Goal: Use online tool/utility: Utilize a website feature to perform a specific function

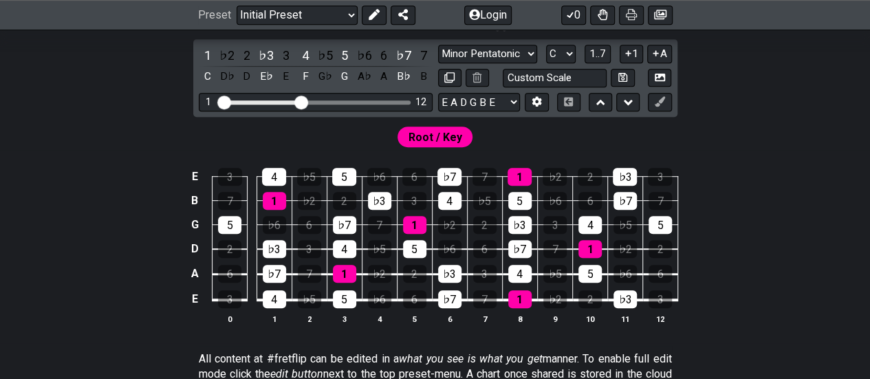
scroll to position [344, 0]
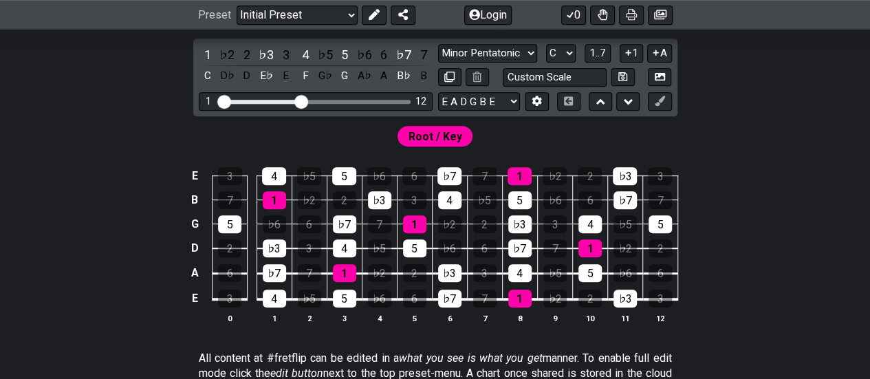
click at [333, 100] on div "Visible fret range" at bounding box center [315, 102] width 190 height 4
click at [324, 100] on div "Visible fret range" at bounding box center [315, 102] width 190 height 4
drag, startPoint x: 300, startPoint y: 101, endPoint x: 358, endPoint y: 100, distance: 57.8
click at [358, 100] on input "Visible fret range" at bounding box center [315, 100] width 195 height 0
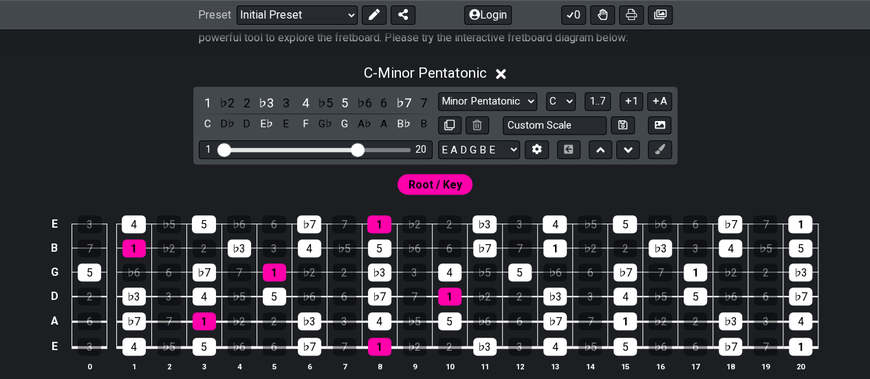
scroll to position [275, 0]
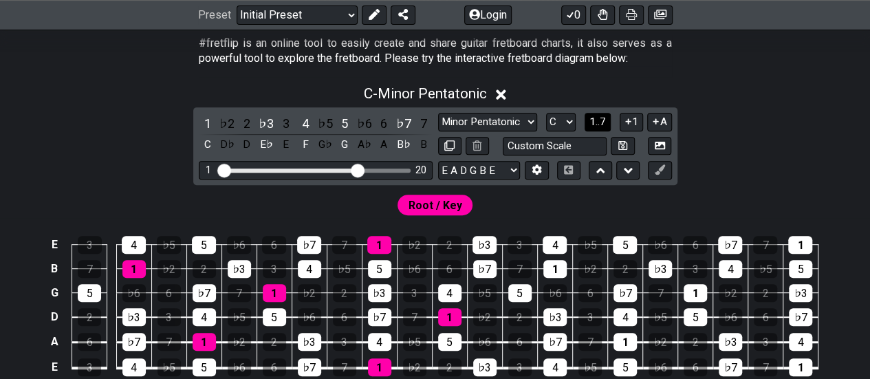
click at [591, 122] on span "1..7" at bounding box center [597, 122] width 17 height 12
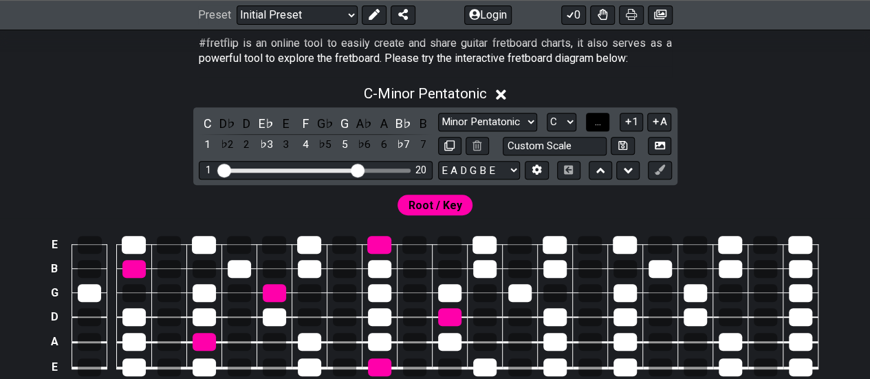
click at [591, 122] on button "..." at bounding box center [597, 122] width 23 height 19
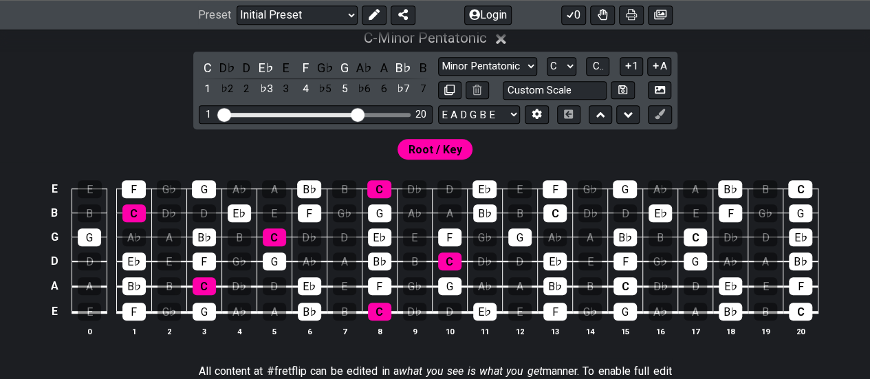
scroll to position [344, 0]
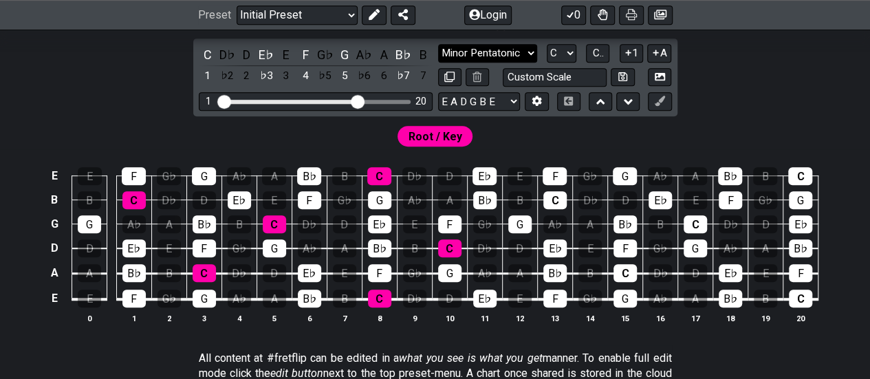
click at [524, 53] on select "Minor Pentatonic Click to edit Minor Pentatonic Major Pentatonic Minor Blues Ma…" at bounding box center [487, 53] width 99 height 19
click at [438, 44] on select "Minor Pentatonic Click to edit Minor Pentatonic Major Pentatonic Minor Blues Ma…" at bounding box center [487, 53] width 99 height 19
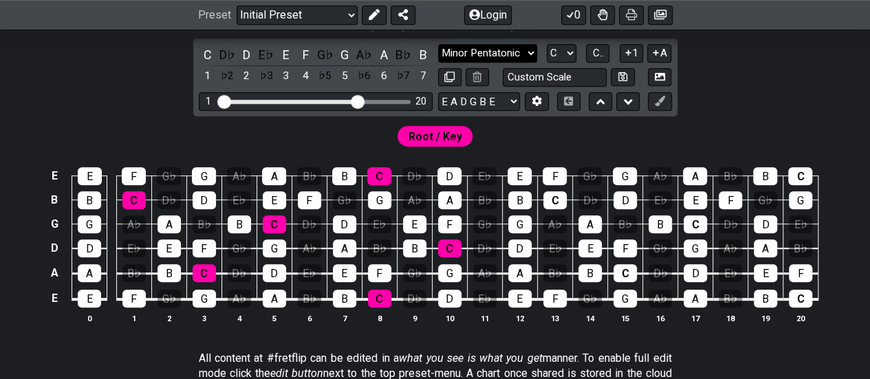
click at [499, 50] on select "Minor Pentatonic Click to edit Minor Pentatonic Major Pentatonic Minor Blues Ma…" at bounding box center [487, 53] width 99 height 19
click at [438, 44] on select "Minor Pentatonic Click to edit Minor Pentatonic Major Pentatonic Minor Blues Ma…" at bounding box center [487, 53] width 99 height 19
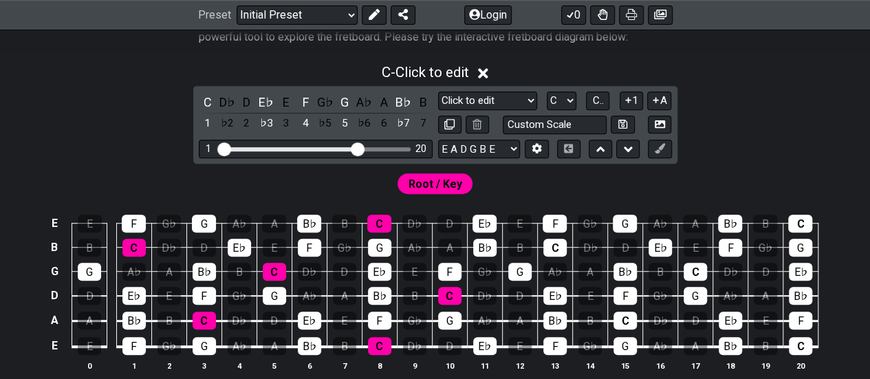
scroll to position [275, 0]
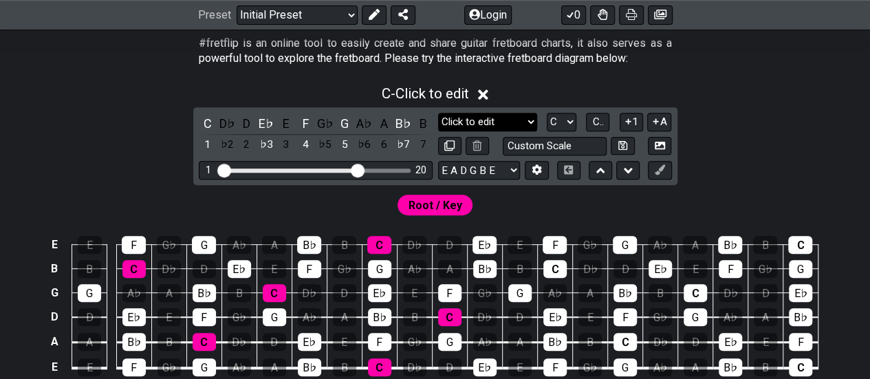
click at [516, 115] on select "Minor Pentatonic Click to edit Minor Pentatonic Major Pentatonic Minor Blues Ma…" at bounding box center [487, 122] width 99 height 19
select select "Major / [PERSON_NAME]"
click at [438, 113] on select "Minor Pentatonic Click to edit Minor Pentatonic Major Pentatonic Minor Blues Ma…" at bounding box center [487, 122] width 99 height 19
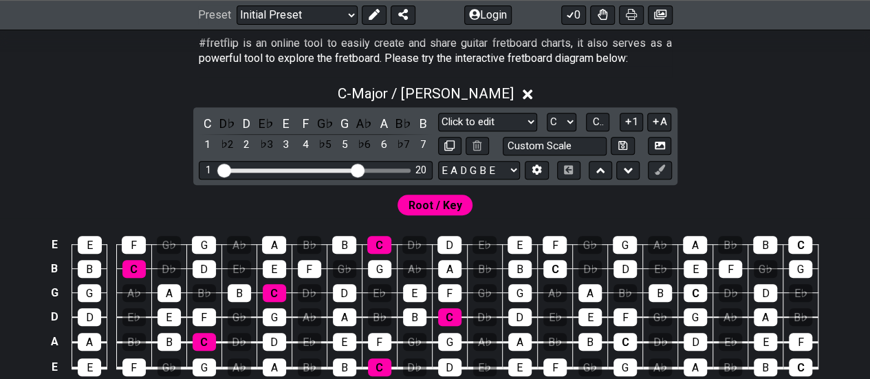
scroll to position [344, 0]
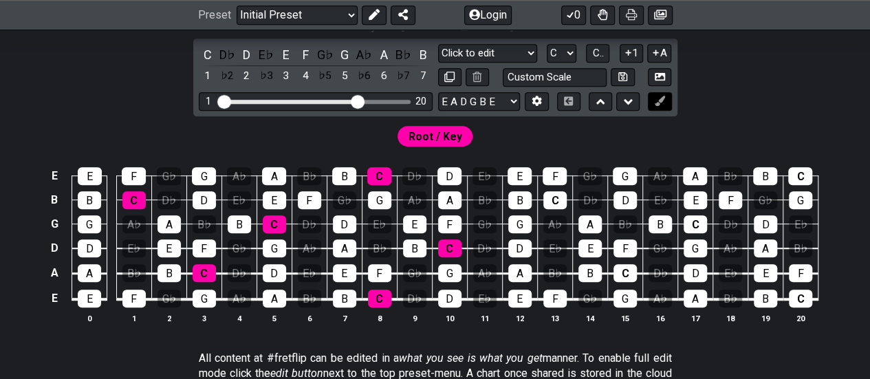
click at [657, 102] on icon at bounding box center [660, 101] width 10 height 10
click at [659, 105] on button at bounding box center [659, 101] width 23 height 19
click at [554, 200] on div "C" at bounding box center [554, 200] width 23 height 18
click at [656, 102] on icon at bounding box center [660, 101] width 10 height 10
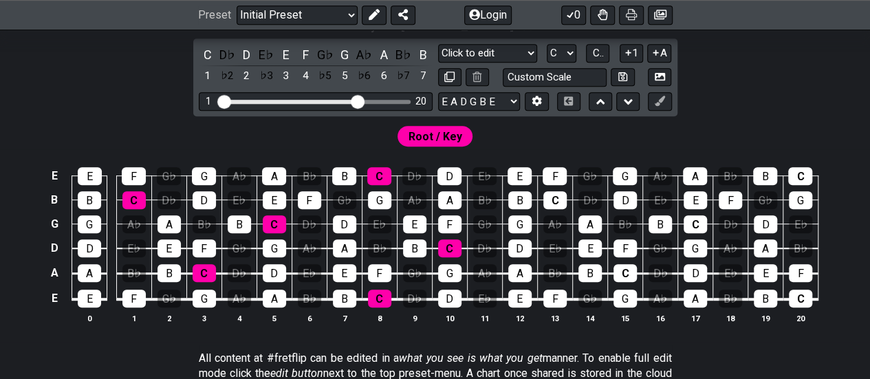
drag, startPoint x: 656, startPoint y: 102, endPoint x: 716, endPoint y: 105, distance: 59.9
click at [716, 105] on div "C - Major / Ionian C D♭ D E♭ E F G♭ G A♭ A B♭ B 1 ♭2 2 ♭3 3 4 ♭5 5 ♭6 6 ♭7 7 Mi…" at bounding box center [435, 175] width 870 height 334
click at [656, 104] on icon at bounding box center [660, 101] width 10 height 10
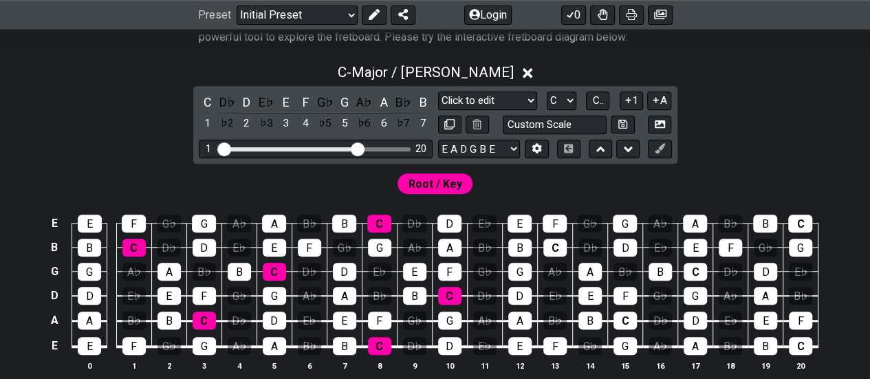
scroll to position [275, 0]
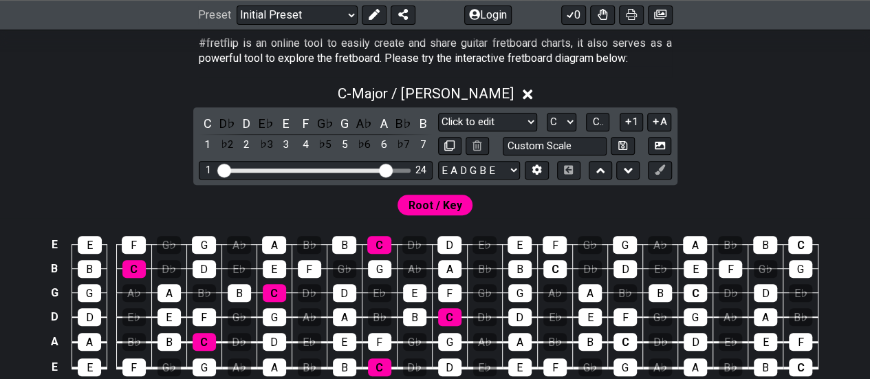
drag, startPoint x: 358, startPoint y: 170, endPoint x: 382, endPoint y: 169, distance: 24.8
click at [382, 169] on input "Visible fret range" at bounding box center [315, 169] width 195 height 0
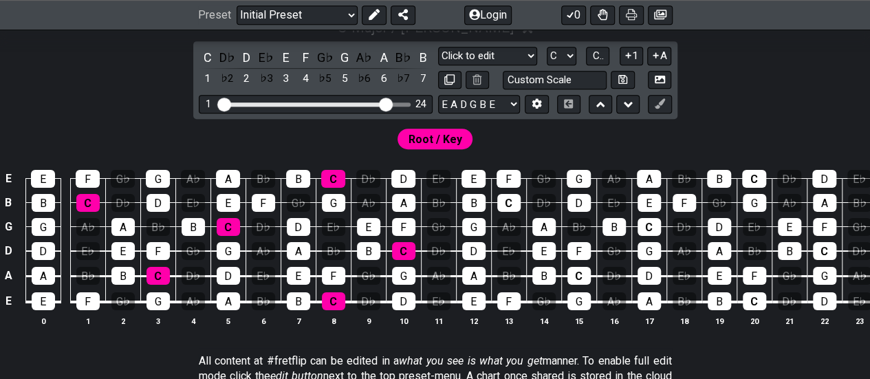
scroll to position [413, 0]
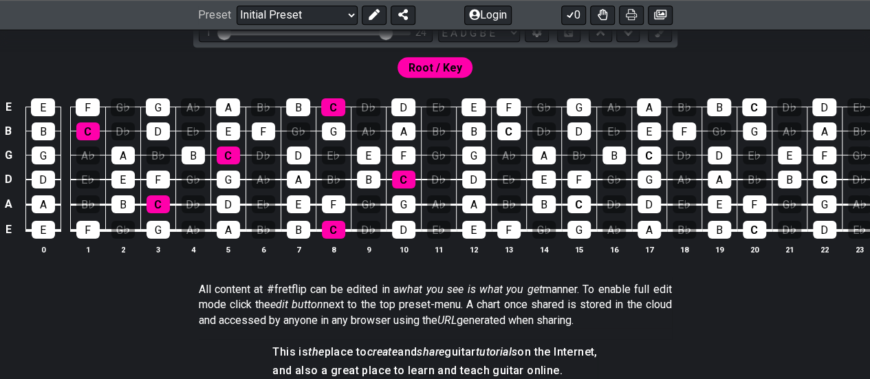
click at [440, 68] on span "Root / Key" at bounding box center [435, 68] width 54 height 20
click at [505, 133] on div "C" at bounding box center [508, 131] width 23 height 18
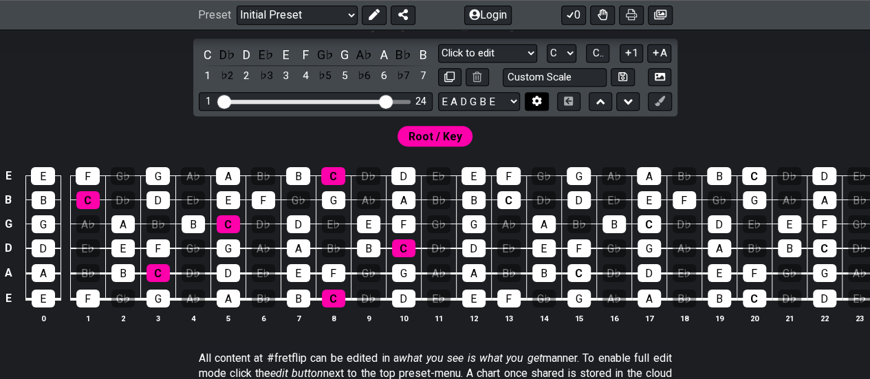
click at [538, 99] on icon at bounding box center [537, 101] width 10 height 10
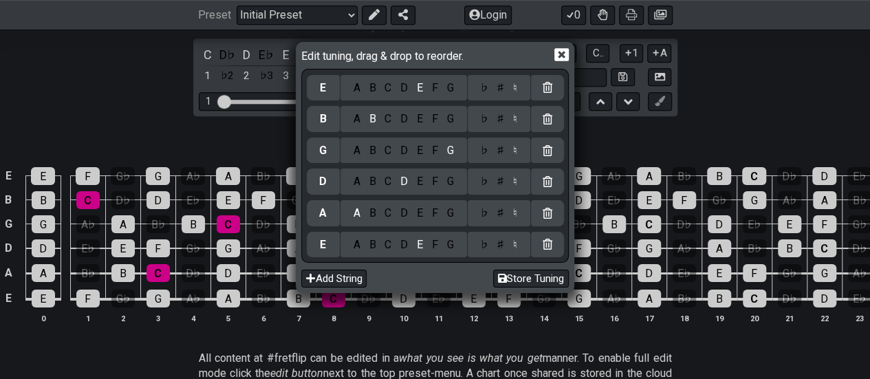
click at [627, 139] on div "Edit tuning, drag & drop to reorder. E A B C D E F G ♭ ♯ ♮ B A B C D E F G ♭ ♯ …" at bounding box center [435, 189] width 870 height 379
click at [561, 53] on icon at bounding box center [561, 54] width 14 height 14
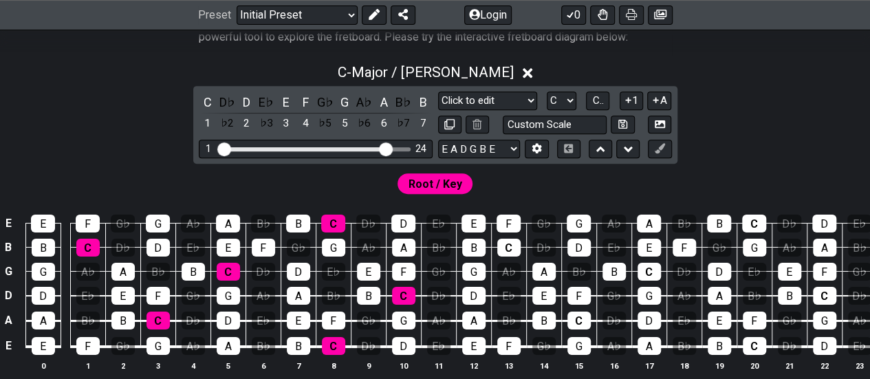
scroll to position [275, 0]
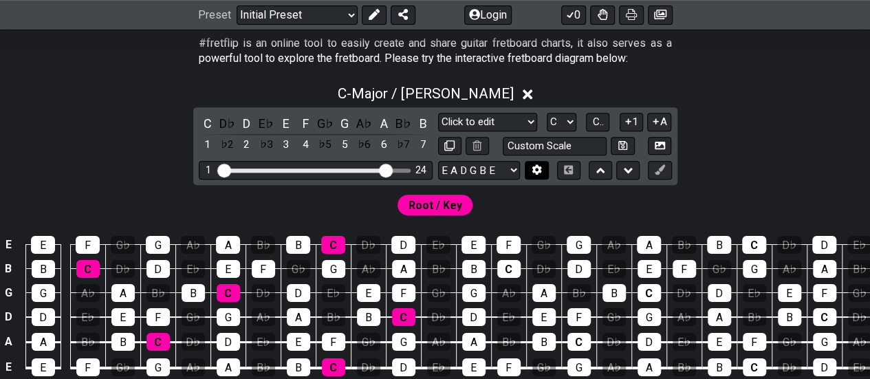
click at [536, 171] on icon at bounding box center [537, 170] width 10 height 10
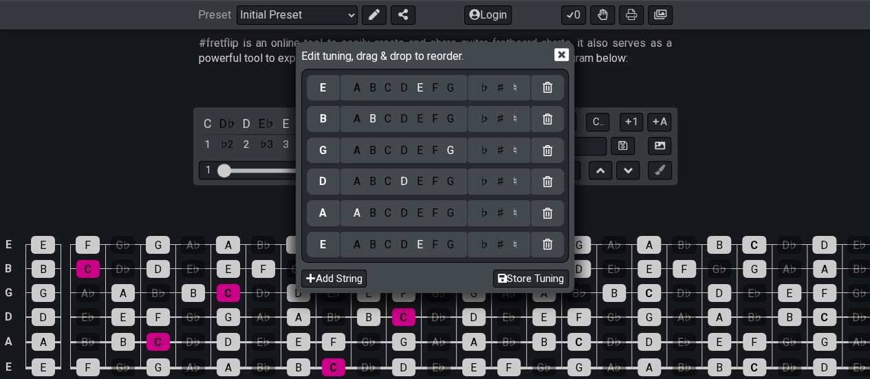
click at [558, 56] on icon at bounding box center [561, 54] width 14 height 14
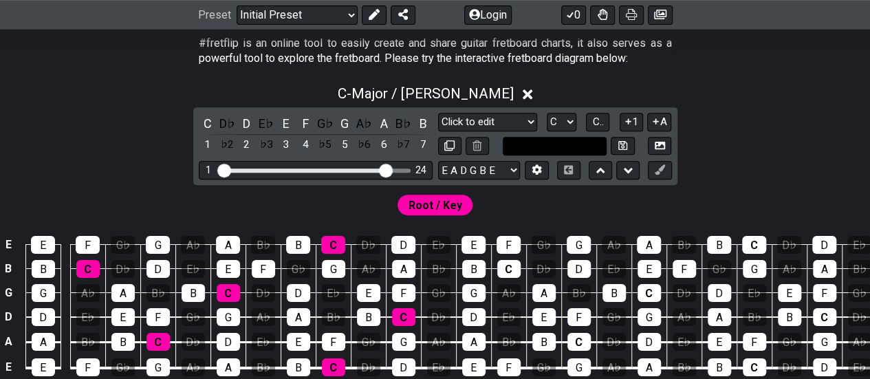
click at [576, 138] on input "text" at bounding box center [555, 146] width 105 height 19
type input "Custom Scale"
click at [513, 110] on div "C D♭ D E♭ E F G♭ G A♭ A B♭ B 1 ♭2 2 ♭3 3 4 ♭5 5 ♭6 6 ♭7 7 Minor Pentatonic Clic…" at bounding box center [435, 146] width 484 height 78
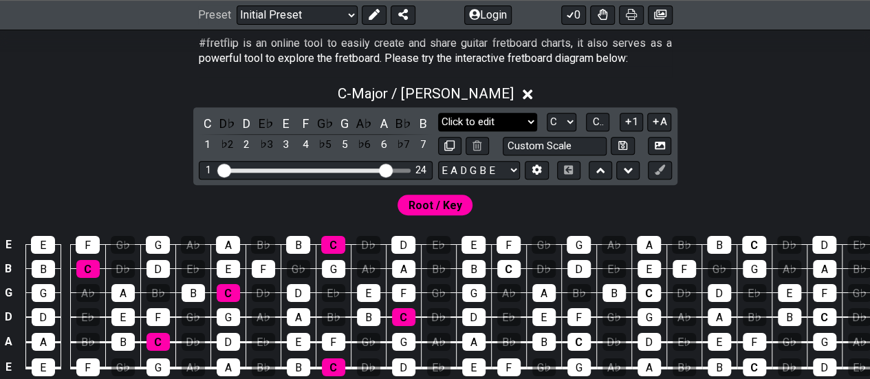
click at [512, 118] on select "Minor Pentatonic Click to edit Minor Pentatonic Major Pentatonic Minor Blues Ma…" at bounding box center [487, 122] width 99 height 19
select select "Click to edit"
click at [438, 113] on select "Minor Pentatonic Click to edit Minor Pentatonic Major Pentatonic Minor Blues Ma…" at bounding box center [487, 122] width 99 height 19
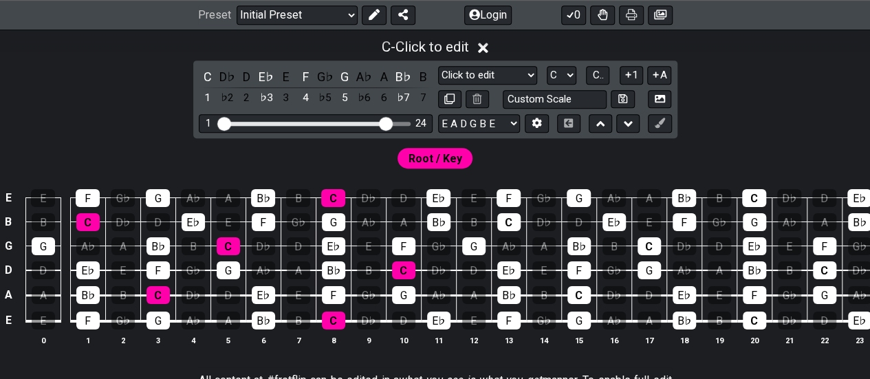
scroll to position [344, 0]
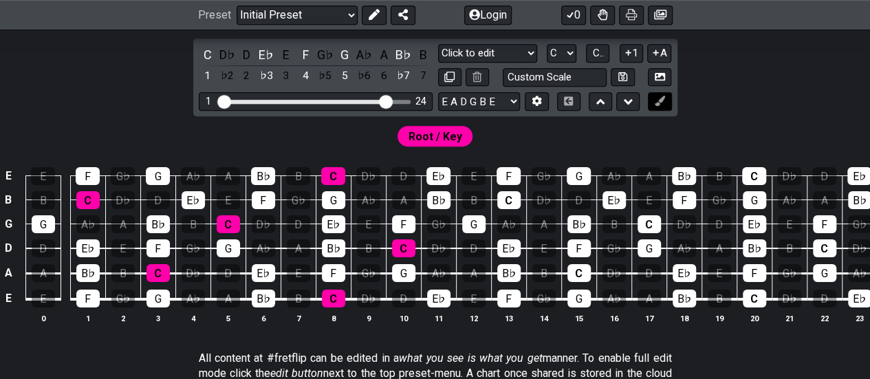
click at [659, 104] on icon at bounding box center [660, 101] width 10 height 10
click at [507, 199] on div "C" at bounding box center [508, 200] width 23 height 18
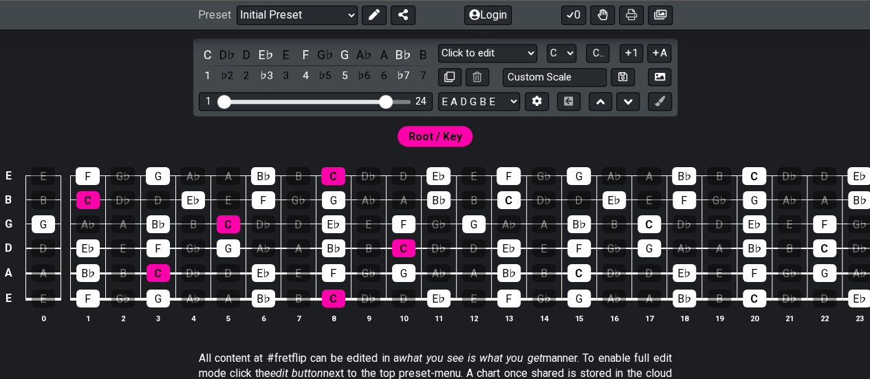
scroll to position [275, 0]
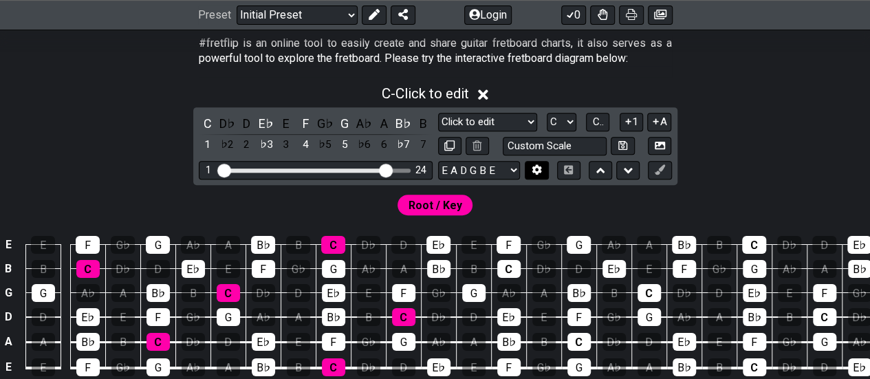
click at [533, 171] on icon at bounding box center [537, 170] width 10 height 10
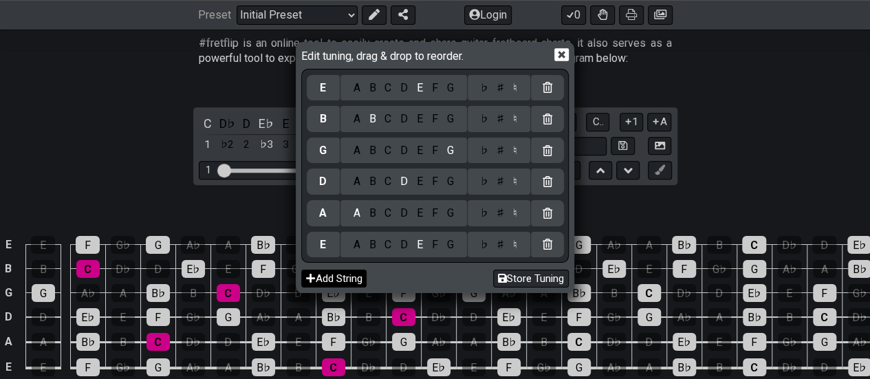
click at [353, 280] on button "Add String" at bounding box center [333, 279] width 65 height 19
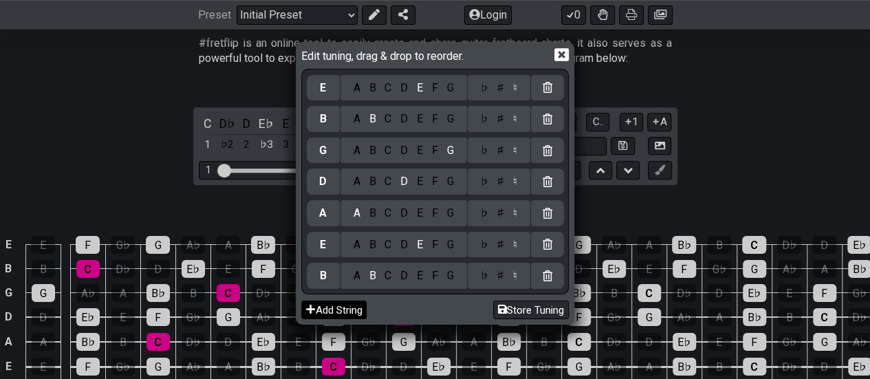
click at [347, 303] on button "Add String" at bounding box center [333, 309] width 65 height 19
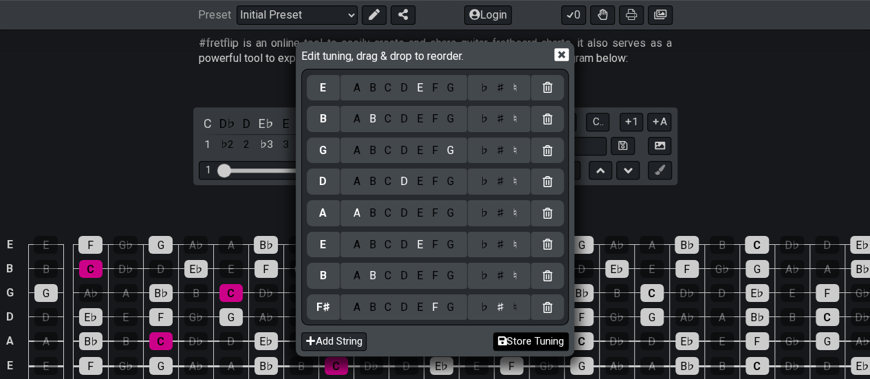
click at [521, 342] on button "Store Tuning" at bounding box center [531, 341] width 76 height 19
click at [556, 57] on icon at bounding box center [561, 54] width 14 height 13
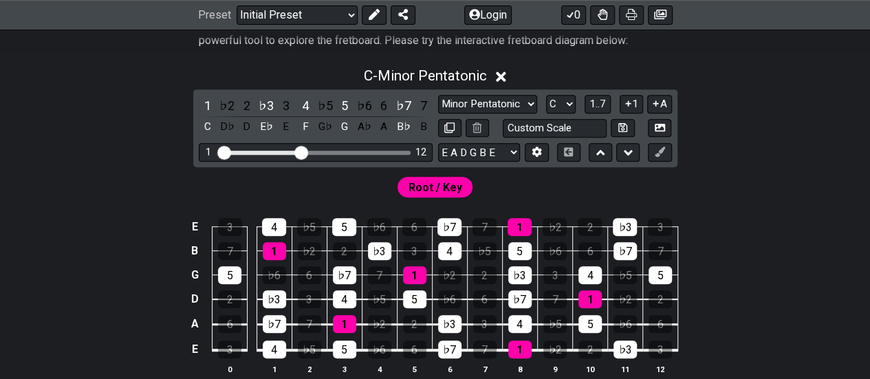
scroll to position [344, 0]
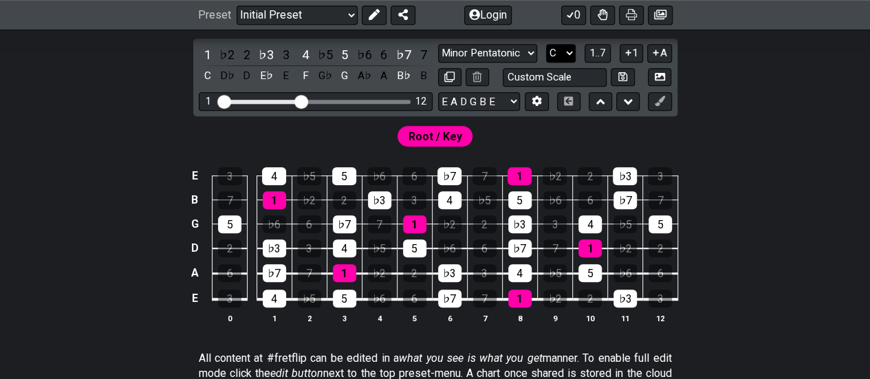
click at [567, 58] on select "A♭ A A♯ B♭ B C C♯ D♭ D D♯ E♭ E F F♯ G♭ G G♯" at bounding box center [561, 53] width 30 height 19
click at [546, 44] on select "A♭ A A♯ B♭ B C C♯ D♭ D D♯ E♭ E F F♯ G♭ G G♯" at bounding box center [561, 53] width 30 height 19
click at [597, 54] on span "1..7" at bounding box center [597, 53] width 17 height 12
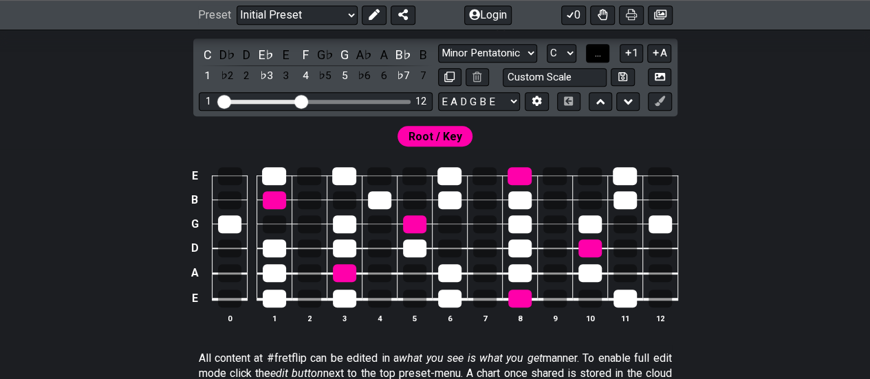
click at [597, 54] on span "..." at bounding box center [598, 53] width 6 height 12
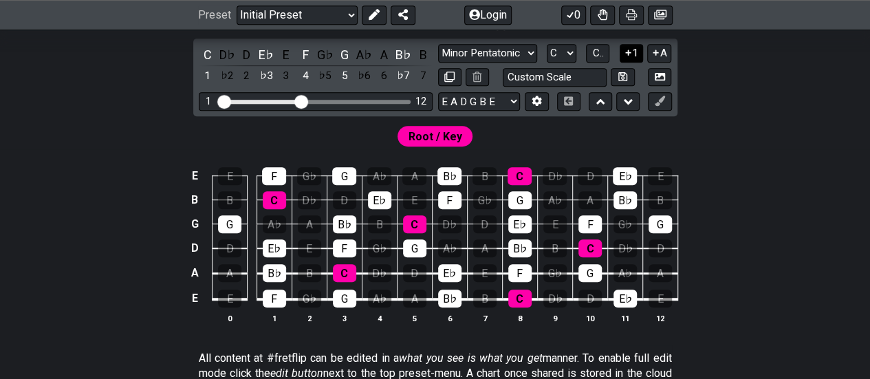
click at [631, 50] on icon at bounding box center [628, 52] width 13 height 10
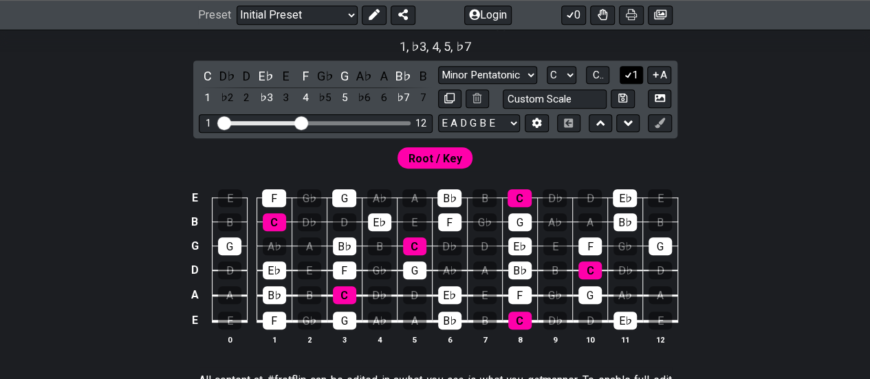
click at [628, 75] on icon at bounding box center [628, 75] width 8 height 6
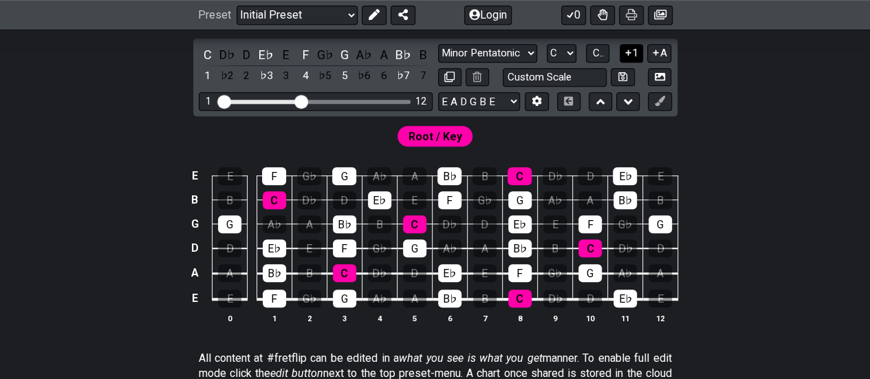
click at [637, 53] on button "1" at bounding box center [631, 53] width 23 height 19
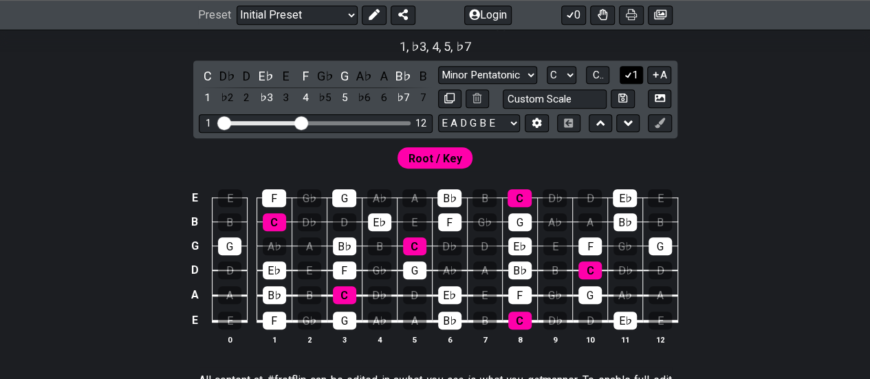
click at [631, 74] on icon at bounding box center [628, 74] width 13 height 10
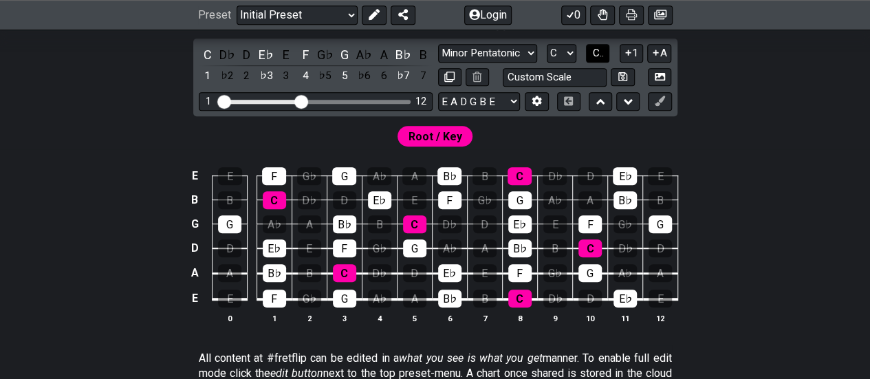
click at [594, 52] on span "C.." at bounding box center [597, 53] width 11 height 12
click at [594, 52] on span "1..7" at bounding box center [597, 53] width 17 height 12
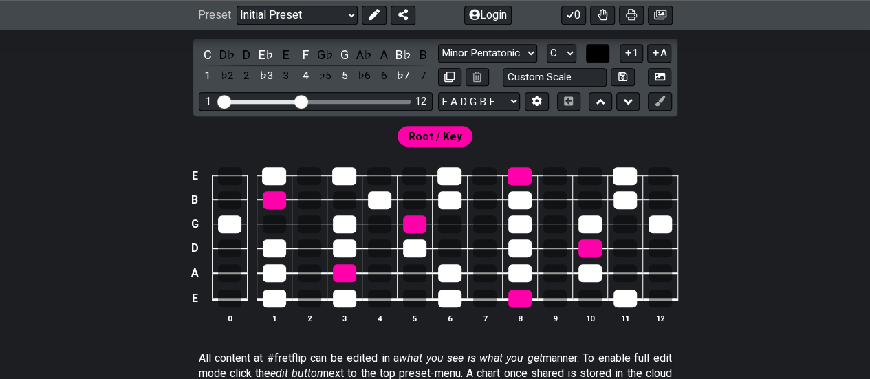
click at [595, 52] on span "..." at bounding box center [598, 53] width 6 height 12
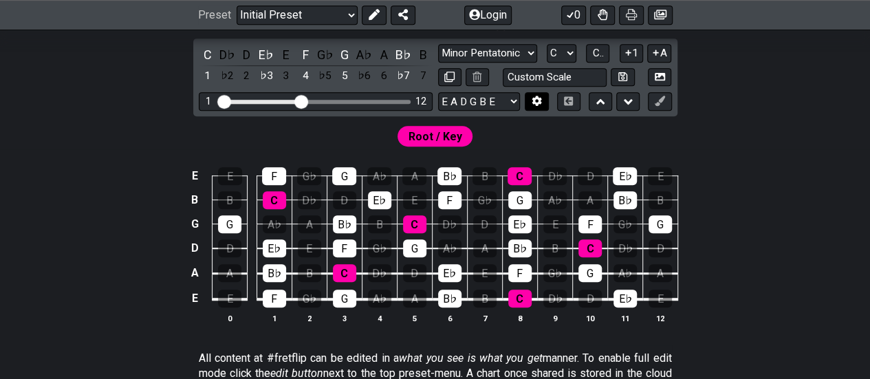
click at [535, 99] on icon at bounding box center [537, 101] width 10 height 10
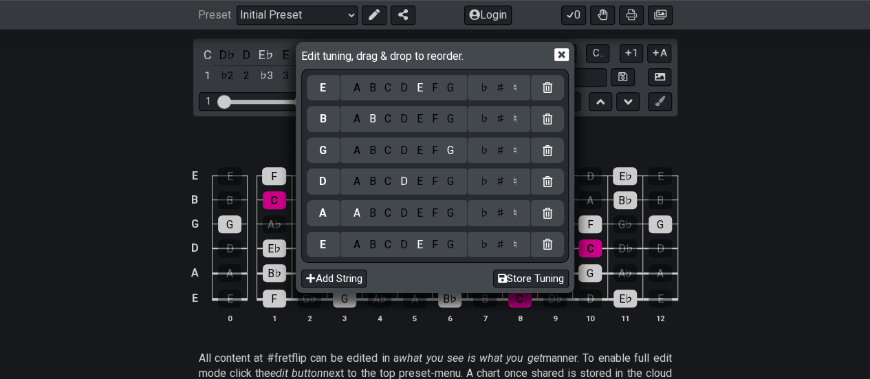
click at [719, 133] on div "Edit tuning, drag & drop to reorder. E A B C D E F G ♭ ♯ ♮ B A B C D E F G ♭ ♯ …" at bounding box center [435, 189] width 870 height 379
click at [650, 140] on div "Edit tuning, drag & drop to reorder. E A B C D E F G ♭ ♯ ♮ B A B C D E F G ♭ ♯ …" at bounding box center [435, 189] width 870 height 379
click at [560, 56] on icon at bounding box center [561, 54] width 14 height 14
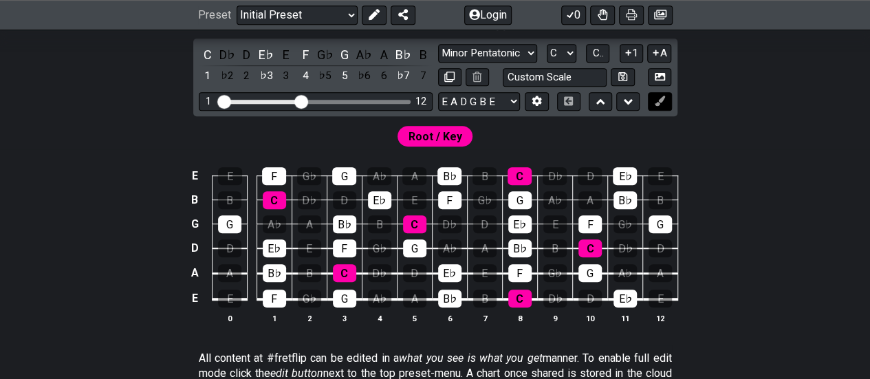
click at [657, 98] on icon at bounding box center [660, 101] width 10 height 10
click at [569, 105] on button at bounding box center [568, 101] width 23 height 19
click at [529, 78] on input "text" at bounding box center [555, 77] width 105 height 19
click at [531, 74] on input "text" at bounding box center [555, 77] width 105 height 19
type input "Custom Scale"
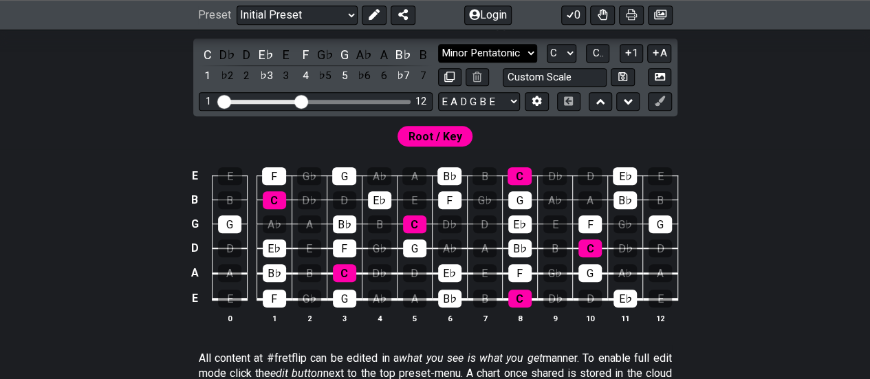
click at [503, 52] on select "Minor Pentatonic Click to edit Minor Pentatonic Major Pentatonic Minor Blues Ma…" at bounding box center [487, 53] width 99 height 19
select select "Major / [PERSON_NAME]"
click at [438, 44] on select "Minor Pentatonic Click to edit Minor Pentatonic Major Pentatonic Minor Blues Ma…" at bounding box center [487, 53] width 99 height 19
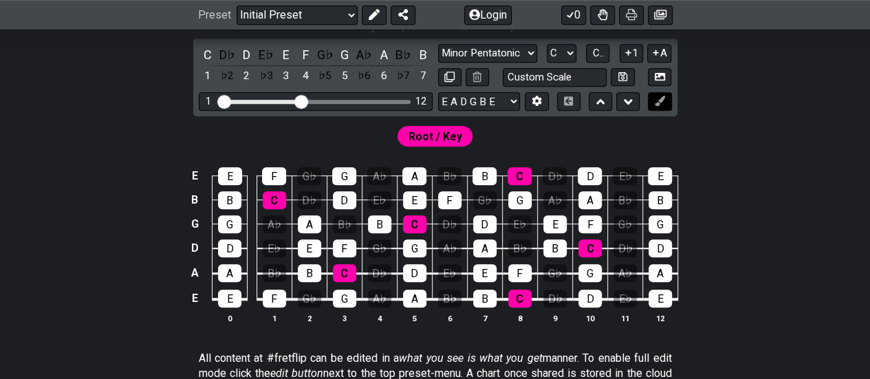
click at [661, 102] on icon at bounding box center [660, 101] width 10 height 10
click at [661, 76] on icon at bounding box center [660, 77] width 10 height 10
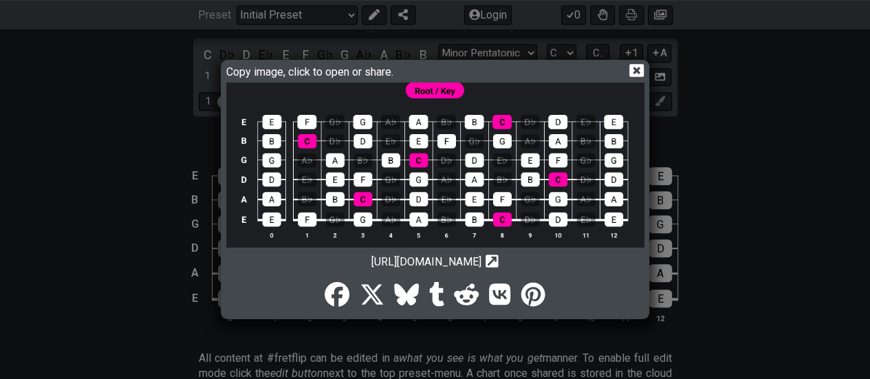
scroll to position [0, 0]
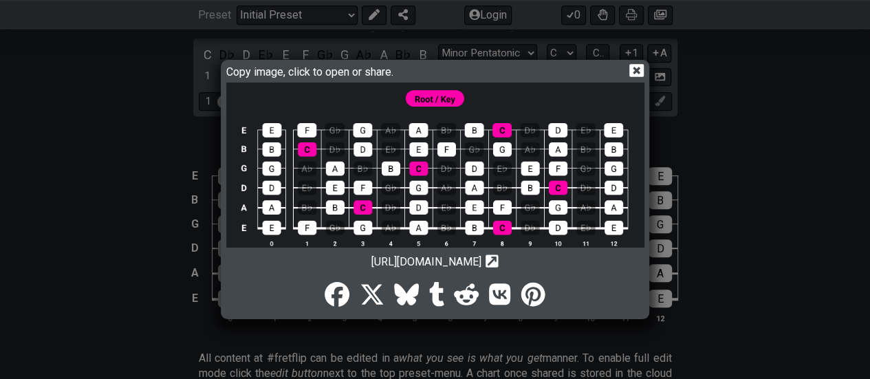
click at [636, 68] on icon at bounding box center [636, 70] width 14 height 14
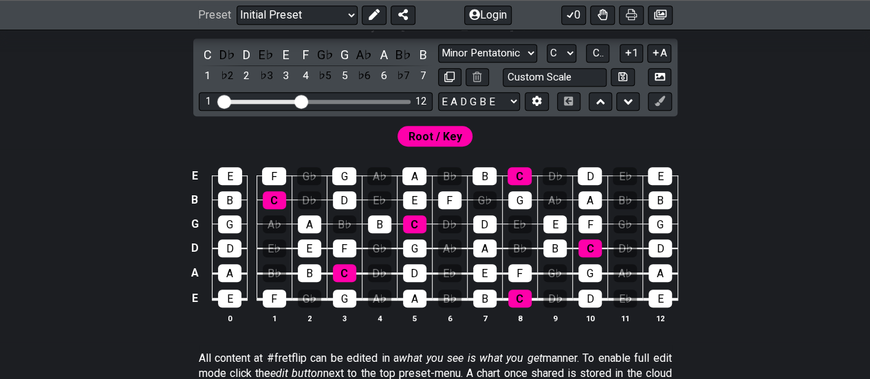
click at [439, 135] on span "Root / Key" at bounding box center [435, 137] width 54 height 20
drag, startPoint x: 439, startPoint y: 136, endPoint x: 364, endPoint y: 140, distance: 74.4
click at [364, 140] on div "Root / Key" at bounding box center [435, 132] width 870 height 33
click at [417, 133] on span "Root / Key" at bounding box center [435, 137] width 54 height 20
click at [417, 132] on span "Root / Key" at bounding box center [435, 137] width 54 height 20
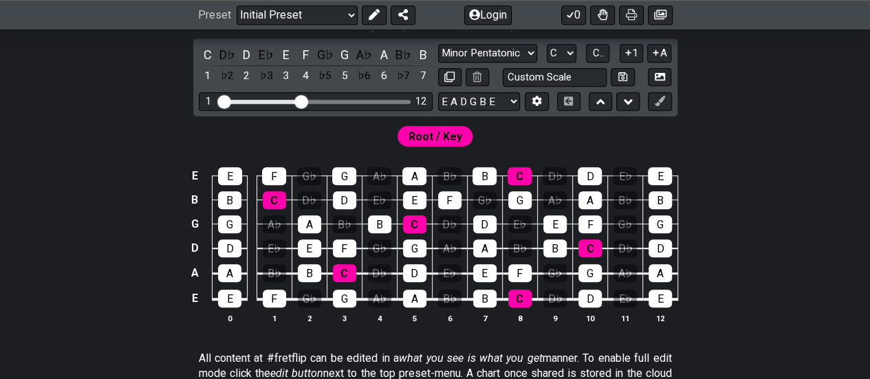
click at [417, 132] on span "Root / Key" at bounding box center [435, 137] width 54 height 20
drag, startPoint x: 276, startPoint y: 196, endPoint x: 252, endPoint y: 144, distance: 57.5
click at [252, 143] on div "Root / Key" at bounding box center [435, 132] width 870 height 33
click at [276, 198] on div "C" at bounding box center [274, 200] width 23 height 18
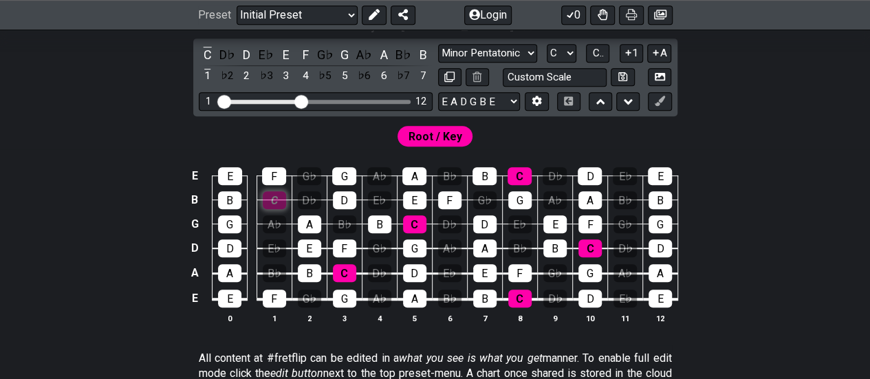
click at [276, 197] on div "C" at bounding box center [274, 200] width 23 height 18
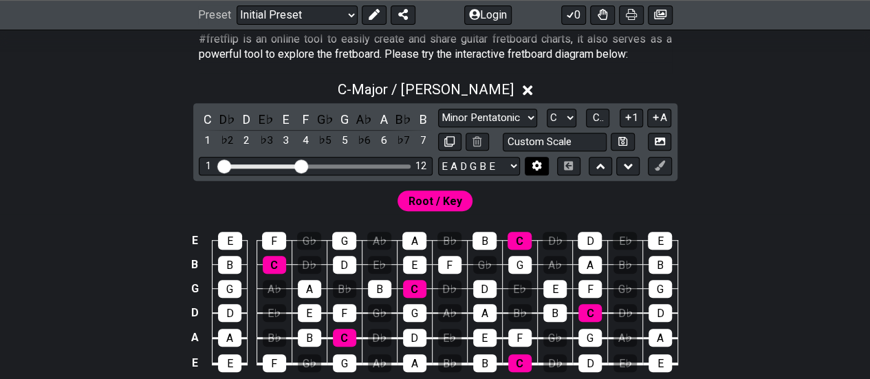
scroll to position [344, 0]
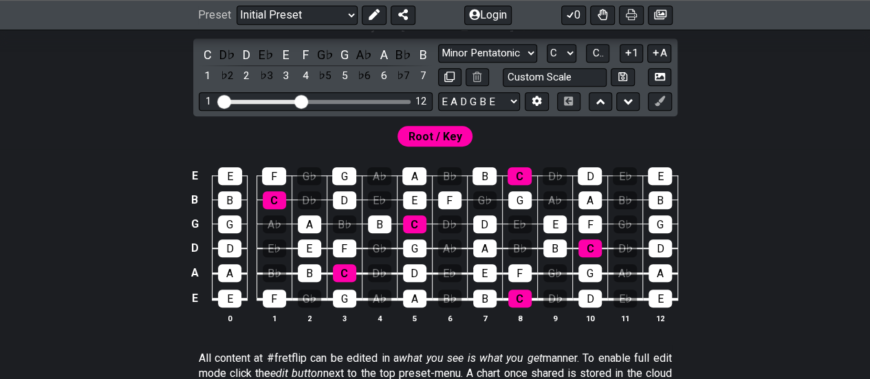
click at [356, 97] on div "1 12" at bounding box center [316, 101] width 234 height 19
drag, startPoint x: 303, startPoint y: 100, endPoint x: 373, endPoint y: 102, distance: 70.2
click at [373, 100] on input "Visible fret range" at bounding box center [315, 100] width 195 height 0
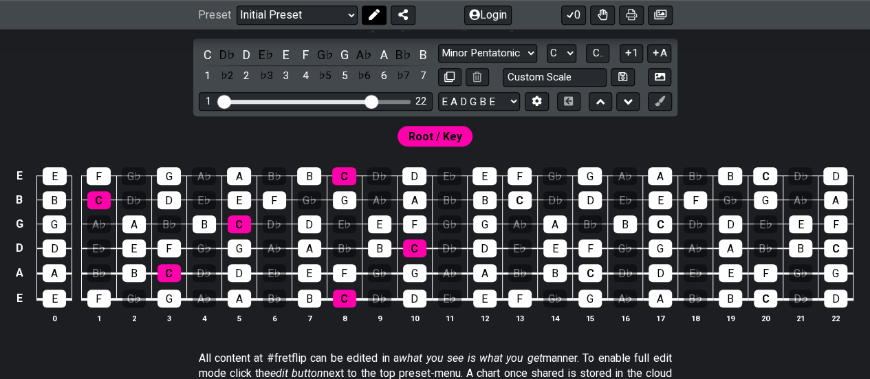
click at [371, 14] on icon at bounding box center [373, 15] width 11 height 11
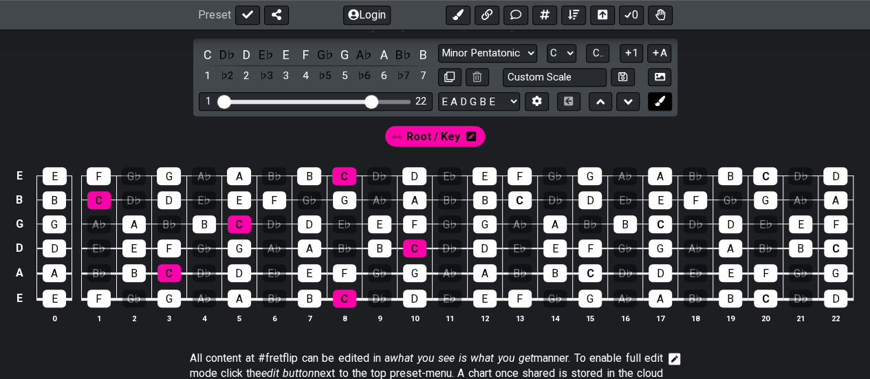
click at [659, 104] on icon at bounding box center [660, 101] width 10 height 10
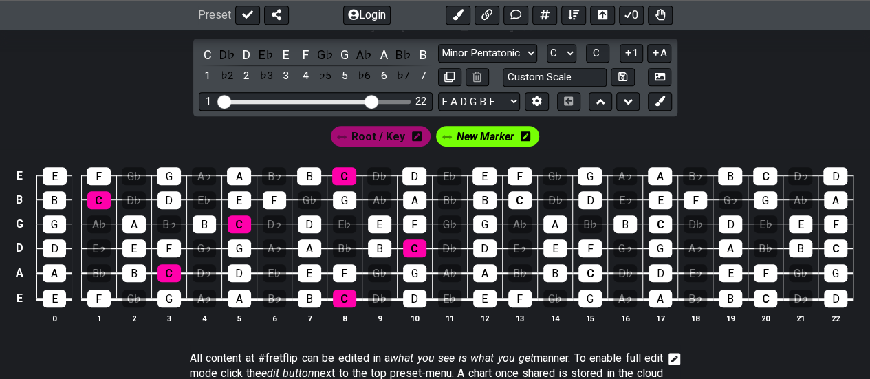
click at [387, 136] on span "Root / Key" at bounding box center [378, 137] width 54 height 20
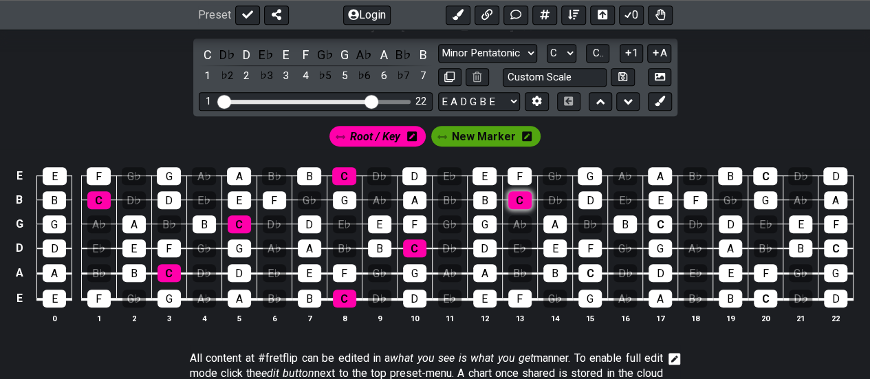
click at [513, 199] on div "C" at bounding box center [519, 200] width 23 height 18
click at [589, 273] on div "C" at bounding box center [589, 273] width 23 height 18
click at [659, 221] on div "C" at bounding box center [659, 224] width 23 height 18
click at [762, 178] on div "C" at bounding box center [765, 176] width 24 height 18
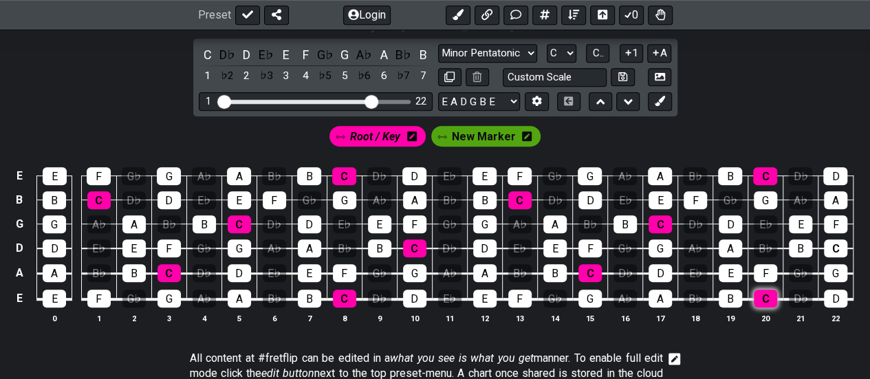
click at [762, 295] on div "C" at bounding box center [765, 298] width 23 height 18
click at [828, 253] on div "C" at bounding box center [835, 248] width 23 height 18
drag, startPoint x: 373, startPoint y: 100, endPoint x: 384, endPoint y: 101, distance: 11.1
click at [384, 100] on input "Visible fret range" at bounding box center [315, 100] width 195 height 0
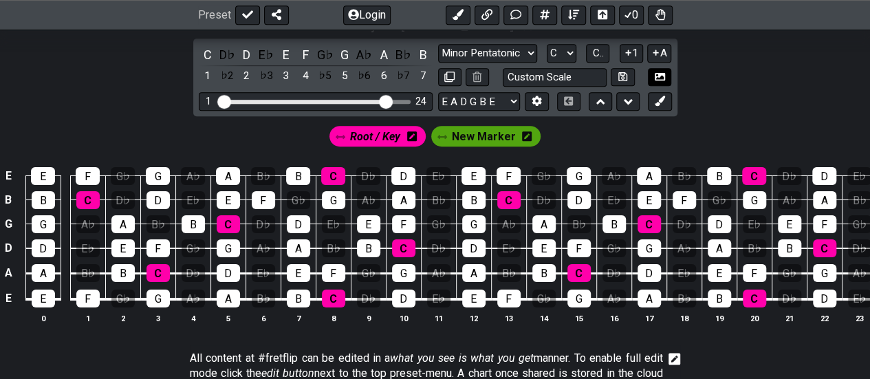
click at [659, 75] on icon at bounding box center [660, 77] width 10 height 8
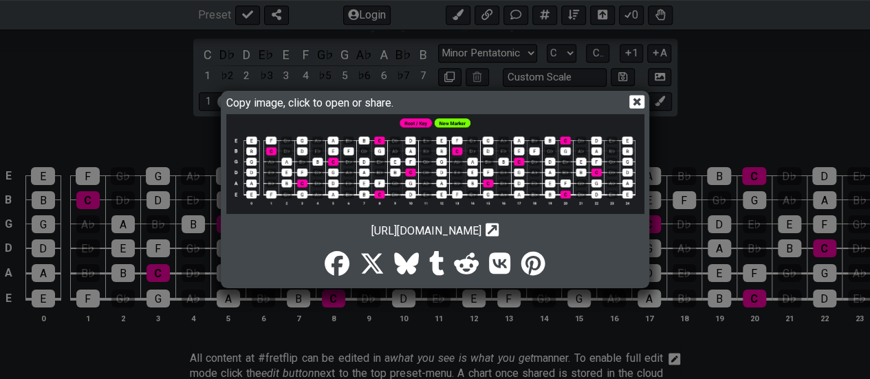
click at [635, 100] on icon at bounding box center [636, 101] width 14 height 14
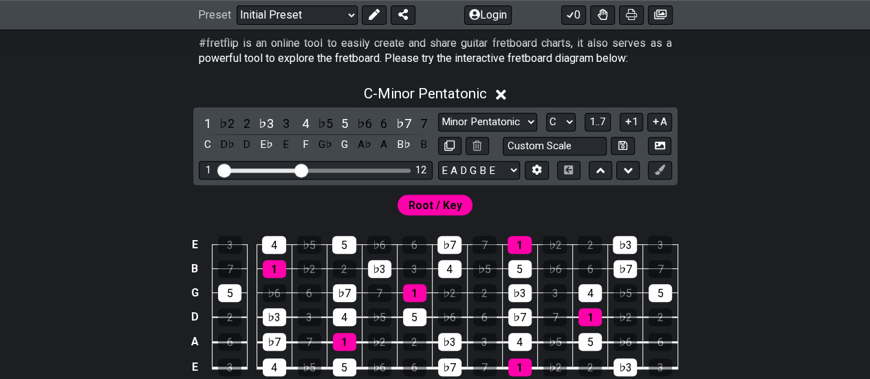
scroll to position [275, 0]
click at [479, 125] on select "Minor Pentatonic Click to edit Minor Pentatonic Major Pentatonic Minor Blues Ma…" at bounding box center [487, 122] width 99 height 19
click at [686, 206] on div "Root / Key" at bounding box center [435, 201] width 870 height 33
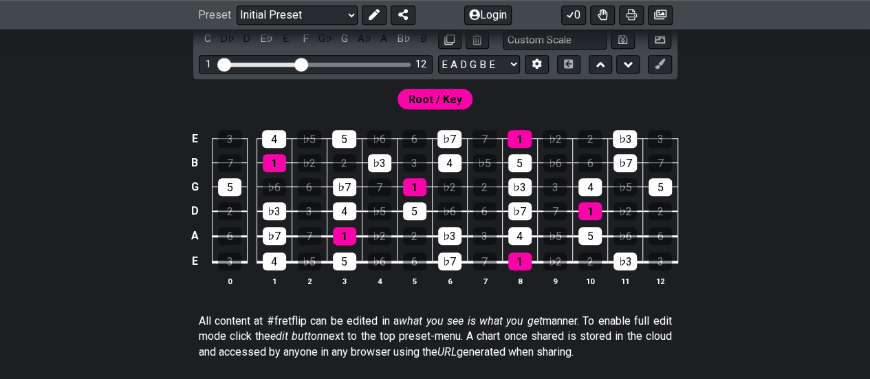
scroll to position [413, 0]
